Goal: Task Accomplishment & Management: Find specific page/section

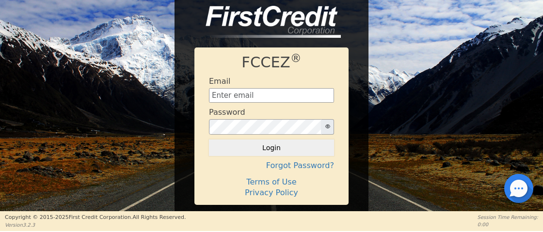
scroll to position [22, 0]
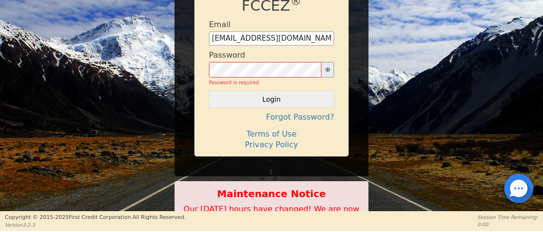
type input "finance@ecoverseusa.com"
click at [270, 95] on button "Login" at bounding box center [271, 99] width 125 height 16
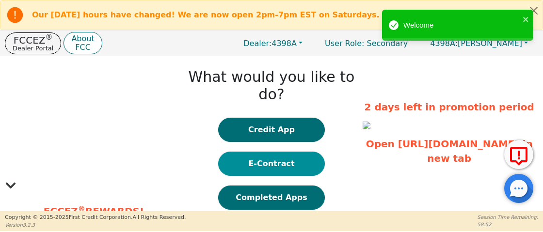
click at [286, 152] on button "E-Contract" at bounding box center [271, 164] width 107 height 24
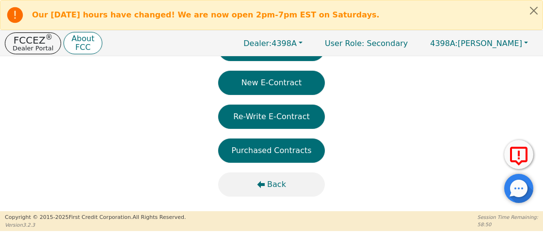
scroll to position [86, 0]
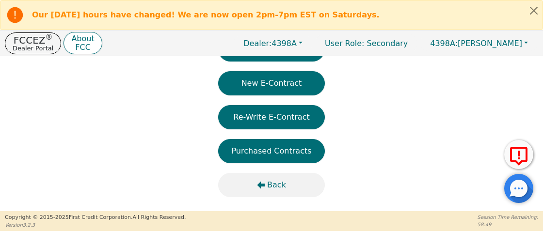
click at [273, 192] on button "Back" at bounding box center [271, 185] width 107 height 24
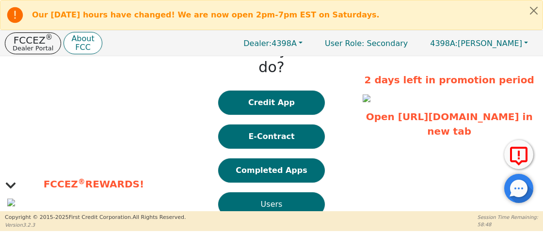
scroll to position [29, 0]
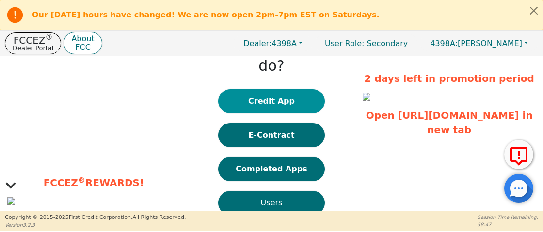
click at [273, 89] on button "Credit App" at bounding box center [271, 101] width 107 height 24
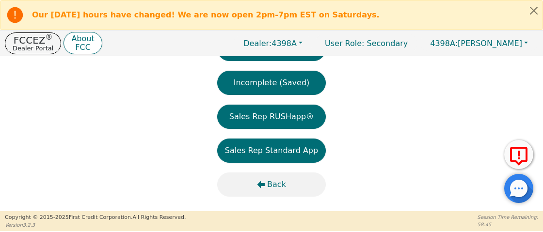
scroll to position [71, 0]
click at [260, 188] on icon "button" at bounding box center [261, 185] width 8 height 8
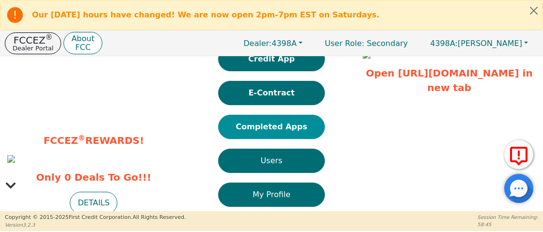
click at [279, 115] on button "Completed Apps" at bounding box center [271, 127] width 107 height 24
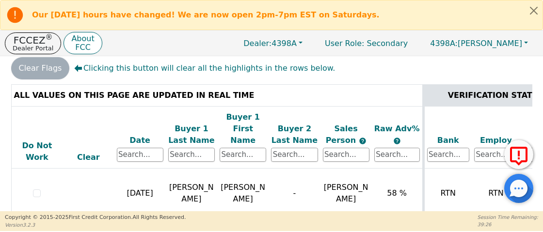
scroll to position [160, 0]
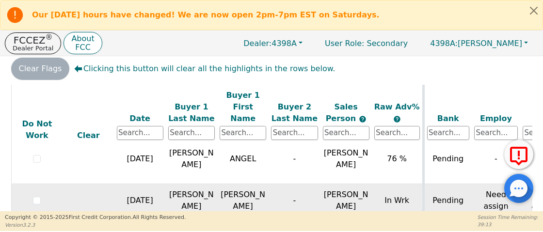
scroll to position [725, 0]
